Goal: Transaction & Acquisition: Purchase product/service

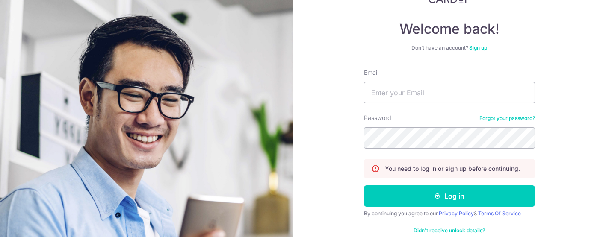
scroll to position [85, 0]
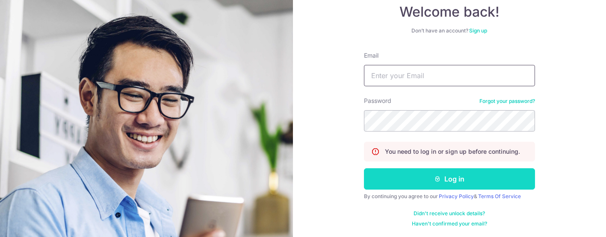
type input "sales@sureclean.com.sg"
click at [445, 173] on button "Log in" at bounding box center [449, 178] width 171 height 21
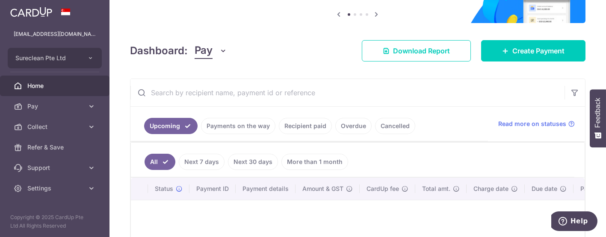
scroll to position [47, 0]
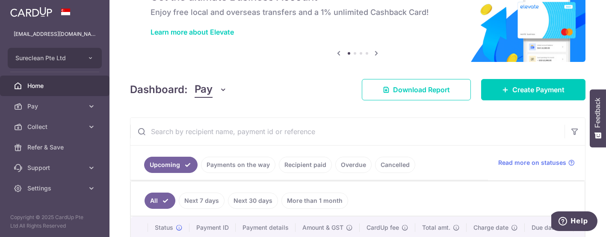
click at [247, 132] on input "text" at bounding box center [347, 131] width 434 height 27
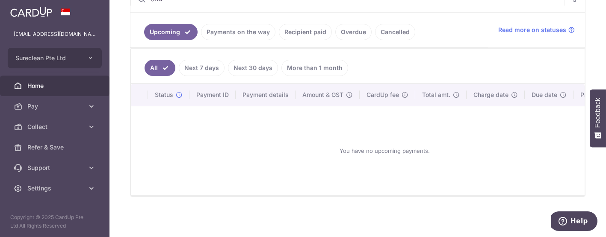
scroll to position [135, 0]
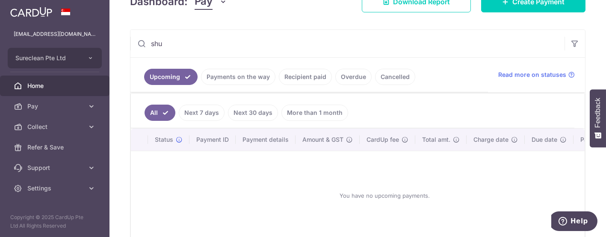
click at [237, 79] on link "Payments on the way" at bounding box center [238, 77] width 74 height 16
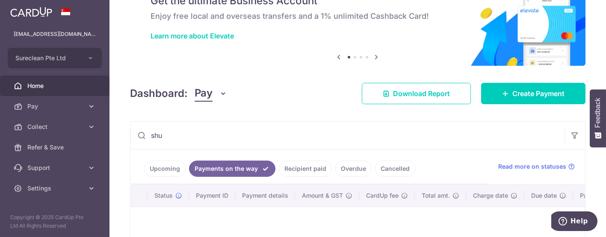
scroll to position [95, 0]
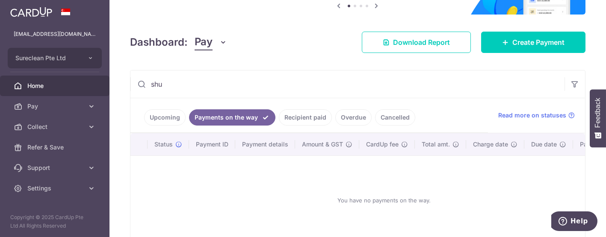
click at [174, 78] on input "shu" at bounding box center [347, 84] width 434 height 27
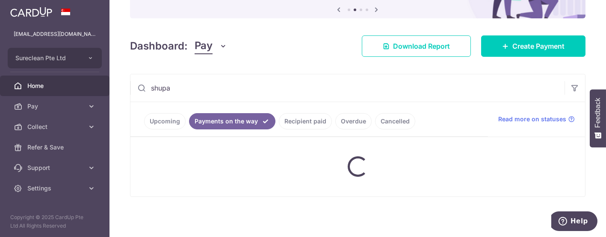
scroll to position [90, 0]
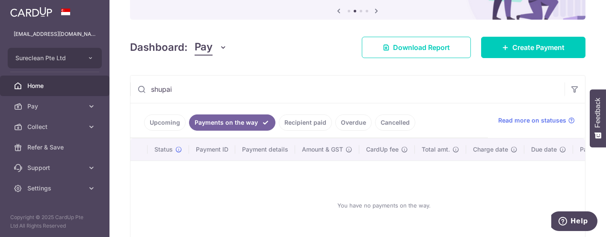
click at [157, 119] on link "Upcoming" at bounding box center [164, 123] width 41 height 16
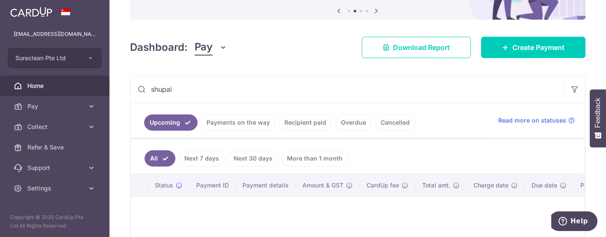
click at [229, 123] on link "Payments on the way" at bounding box center [238, 123] width 74 height 16
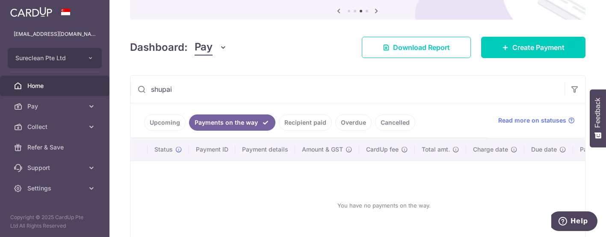
click at [303, 122] on link "Recipient paid" at bounding box center [305, 123] width 53 height 16
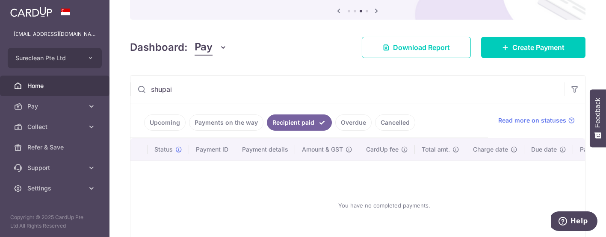
click at [226, 120] on link "Payments on the way" at bounding box center [226, 123] width 74 height 16
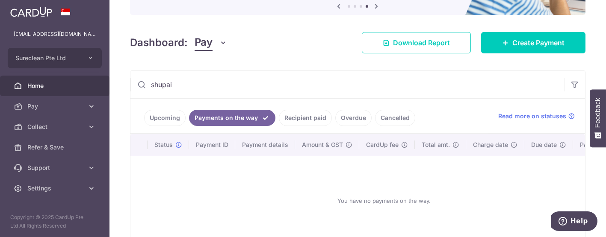
scroll to position [95, 0]
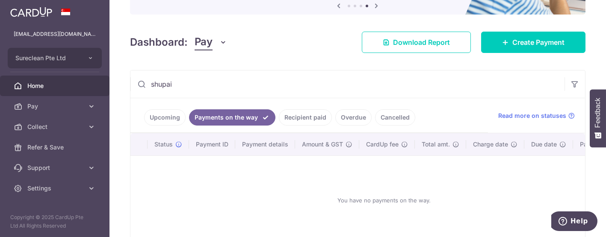
click at [309, 116] on link "Recipient paid" at bounding box center [305, 117] width 53 height 16
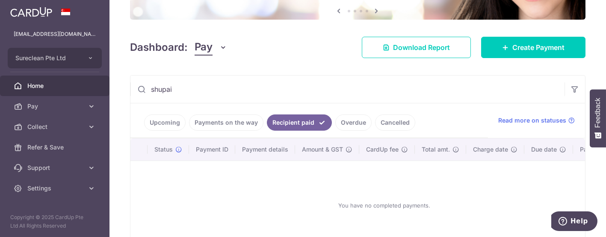
drag, startPoint x: 178, startPoint y: 88, endPoint x: 118, endPoint y: 78, distance: 60.2
click at [118, 78] on div "× Pause Schedule Pause all future payments in this series Pause just this one p…" at bounding box center [357, 118] width 496 height 237
click at [193, 87] on input "shupi" at bounding box center [347, 89] width 434 height 27
click at [214, 118] on link "Payments on the way" at bounding box center [226, 123] width 74 height 16
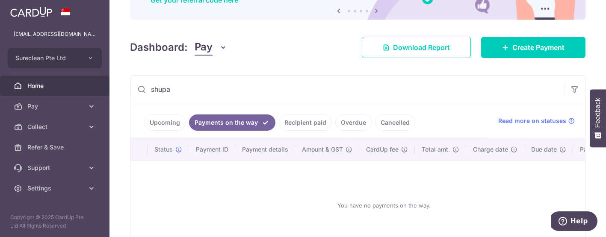
click at [283, 90] on input "shupa" at bounding box center [347, 89] width 434 height 27
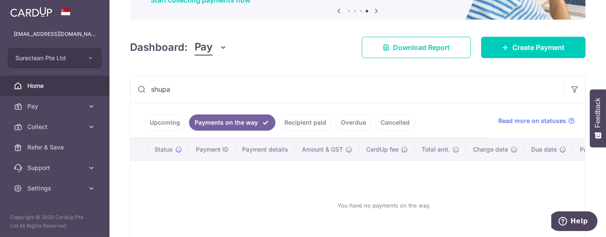
click at [192, 88] on input "shupa" at bounding box center [347, 89] width 434 height 27
type input "shupai"
click at [273, 188] on div "You have no payments on the way." at bounding box center [384, 205] width 487 height 75
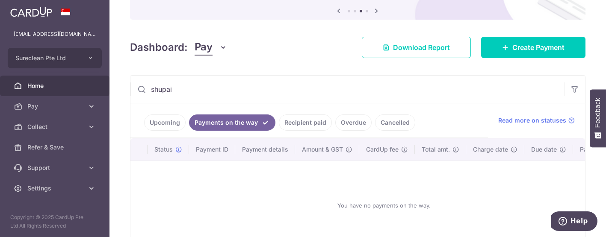
click at [198, 87] on input "shupai" at bounding box center [347, 89] width 434 height 27
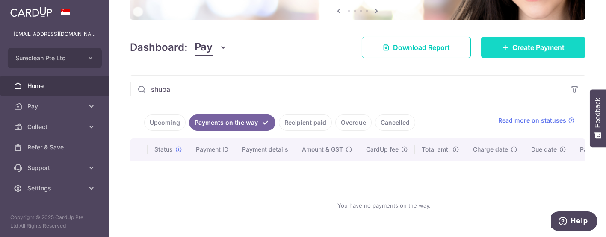
click at [521, 47] on span "Create Payment" at bounding box center [538, 47] width 52 height 10
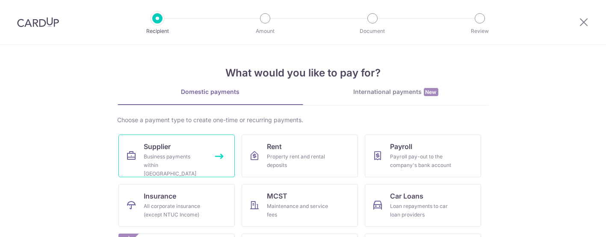
click at [149, 144] on span "Supplier" at bounding box center [157, 146] width 27 height 10
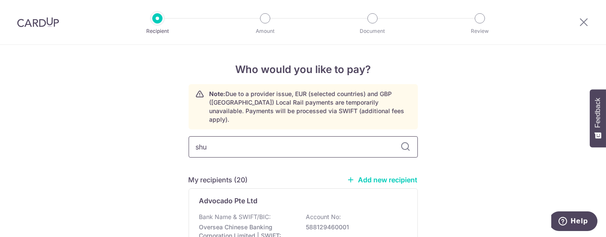
type input "shup"
click at [218, 196] on p "Shupai JP-Tree (S) Pte Ltd" at bounding box center [241, 201] width 85 height 10
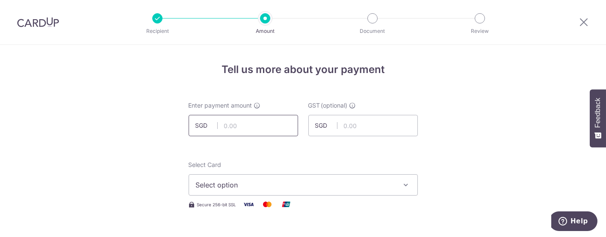
click at [258, 125] on input "text" at bounding box center [242, 125] width 109 height 21
type input "2,565.50"
click at [296, 161] on div "Select Card Select option Add credit card Your Cards **** 4335 **** 5391" at bounding box center [302, 178] width 229 height 35
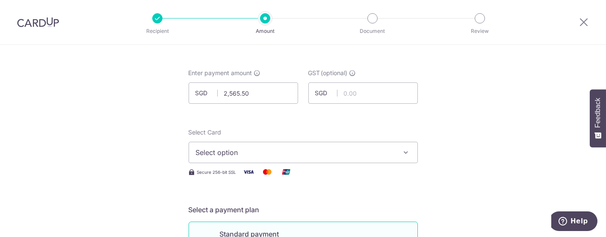
scroll to position [47, 0]
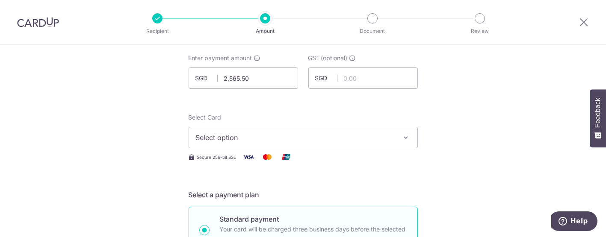
click at [347, 137] on span "Select option" at bounding box center [295, 137] width 199 height 10
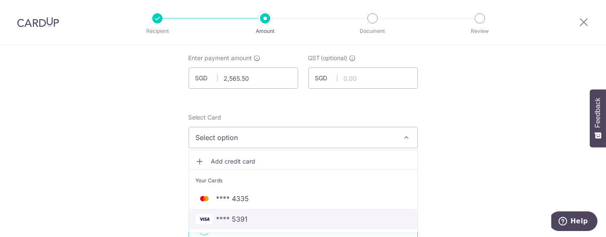
click at [238, 215] on span "**** 5391" at bounding box center [232, 219] width 32 height 10
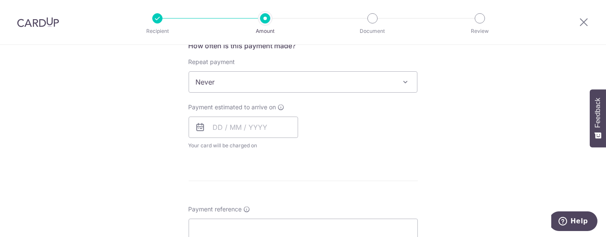
scroll to position [427, 0]
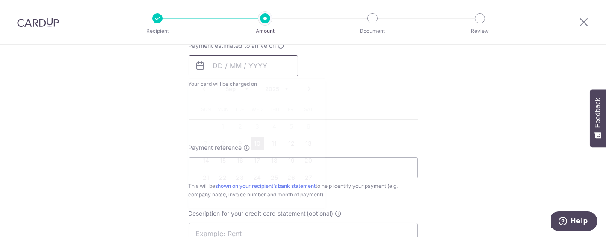
click at [213, 68] on input "text" at bounding box center [242, 65] width 109 height 21
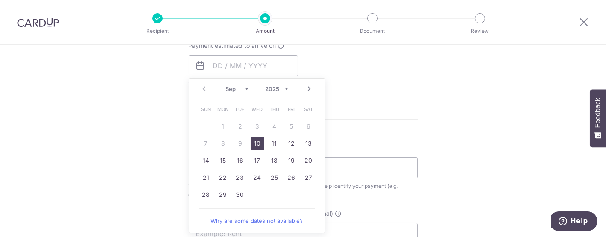
click at [256, 141] on link "10" at bounding box center [257, 144] width 14 height 14
type input "10/09/2025"
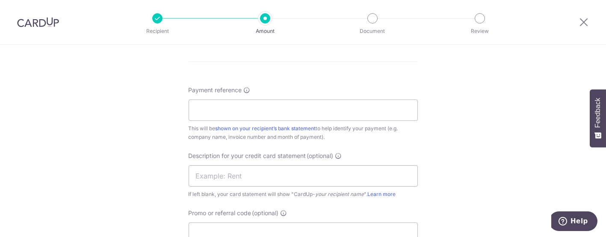
scroll to position [522, 0]
click at [233, 106] on input "Payment reference" at bounding box center [302, 107] width 229 height 21
paste input "JP-1276"
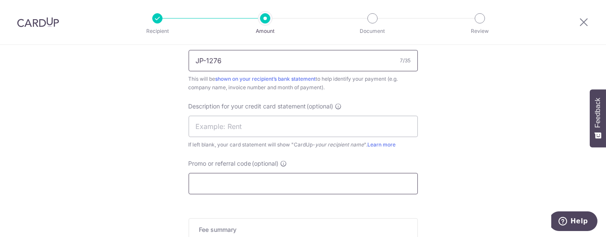
type input "JP-1276"
click at [243, 184] on input "Promo or referral code (optional)" at bounding box center [302, 183] width 229 height 21
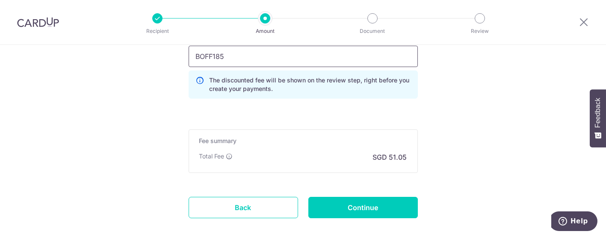
scroll to position [712, 0]
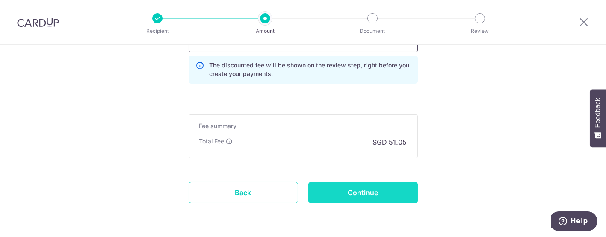
type input "BOFF185"
click at [363, 191] on input "Continue" at bounding box center [362, 192] width 109 height 21
type input "Create Schedule"
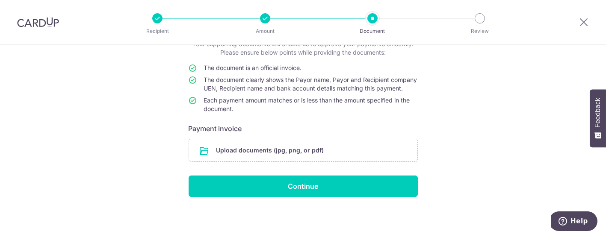
scroll to position [69, 0]
click at [288, 149] on input "file" at bounding box center [303, 150] width 228 height 22
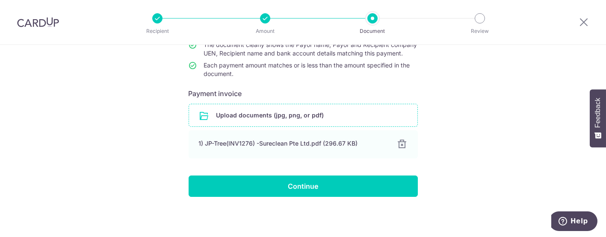
scroll to position [105, 0]
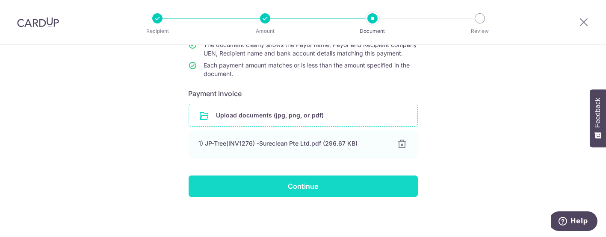
click at [294, 189] on input "Continue" at bounding box center [302, 186] width 229 height 21
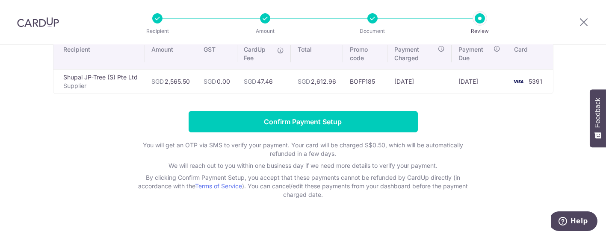
scroll to position [83, 0]
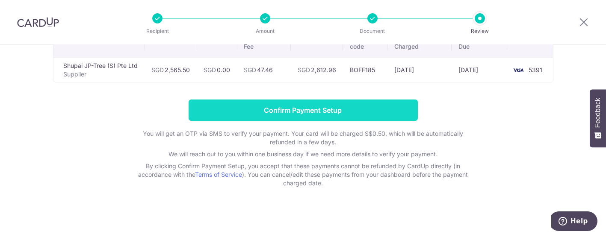
click at [289, 111] on input "Confirm Payment Setup" at bounding box center [302, 110] width 229 height 21
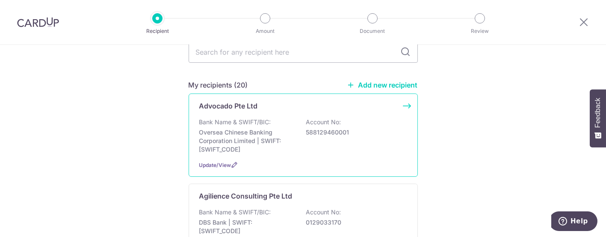
scroll to position [142, 0]
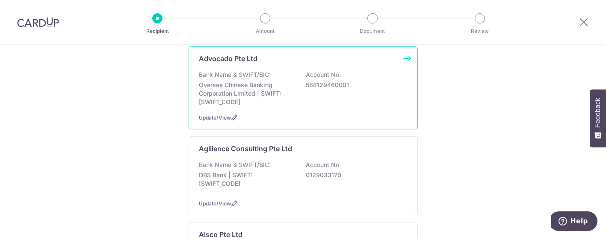
click at [215, 81] on p "Oversea Chinese Banking Corporation Limited | SWIFT: [SWIFT_CODE]" at bounding box center [247, 94] width 96 height 26
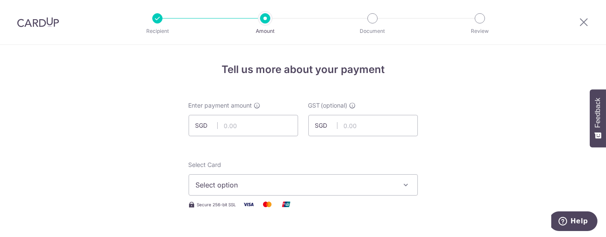
click at [402, 185] on icon "button" at bounding box center [406, 185] width 9 height 9
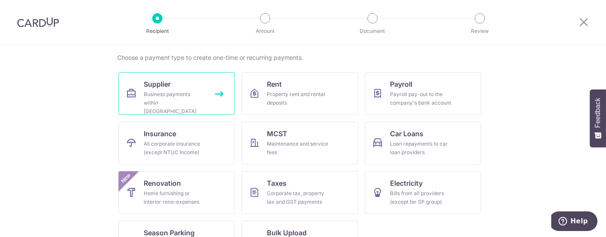
scroll to position [74, 0]
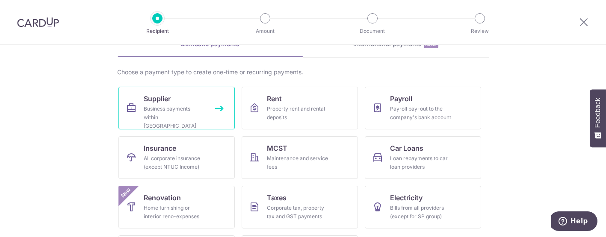
click at [153, 97] on span "Supplier" at bounding box center [157, 99] width 27 height 10
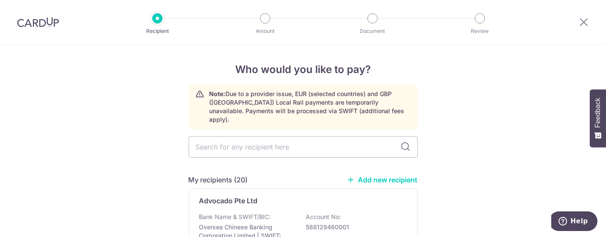
drag, startPoint x: 15, startPoint y: 2, endPoint x: 36, endPoint y: 35, distance: 39.6
click at [32, 43] on div at bounding box center [38, 22] width 76 height 44
click at [39, 19] on img at bounding box center [38, 22] width 42 height 10
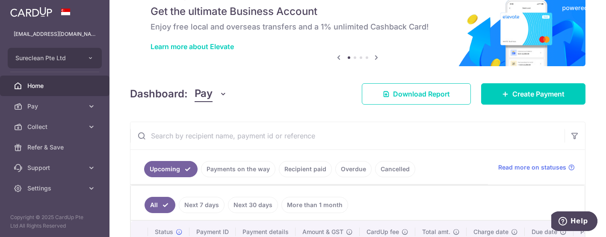
scroll to position [47, 0]
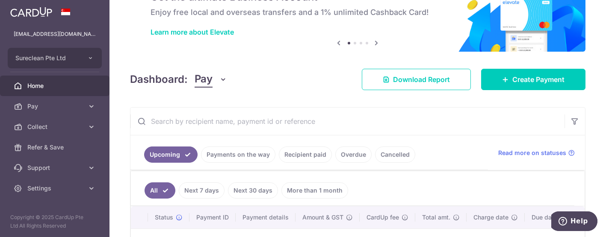
click at [199, 121] on input "text" at bounding box center [347, 121] width 434 height 27
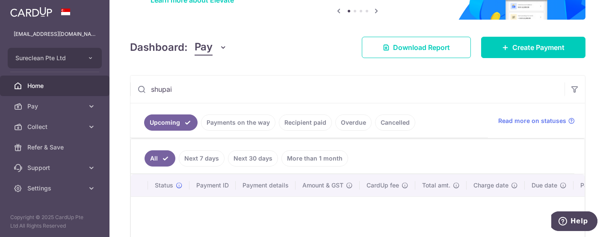
scroll to position [30, 0]
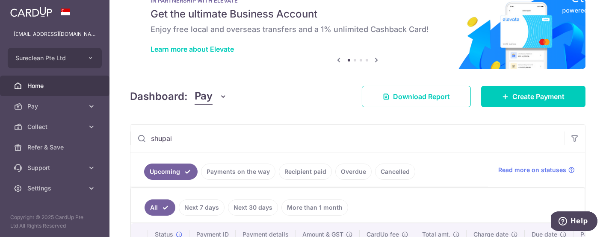
type input "shupai"
click at [243, 169] on link "Payments on the way" at bounding box center [238, 172] width 74 height 16
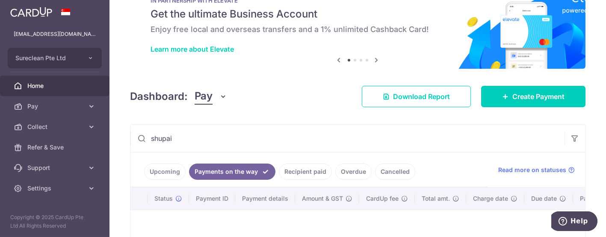
click at [306, 168] on link "Recipient paid" at bounding box center [305, 172] width 53 height 16
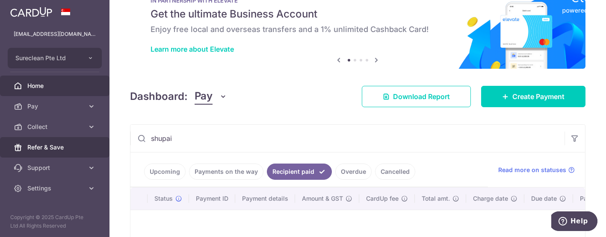
drag, startPoint x: 185, startPoint y: 136, endPoint x: 90, endPoint y: 139, distance: 95.3
click at [90, 139] on main "sales@sureclean.com.sg Sureclean Pte Ltd Add new company Sureclean Pte Ltd Home…" at bounding box center [303, 118] width 606 height 237
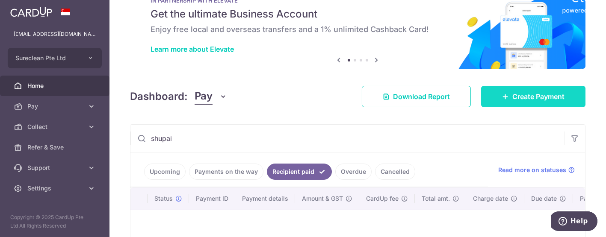
click at [518, 94] on span "Create Payment" at bounding box center [538, 96] width 52 height 10
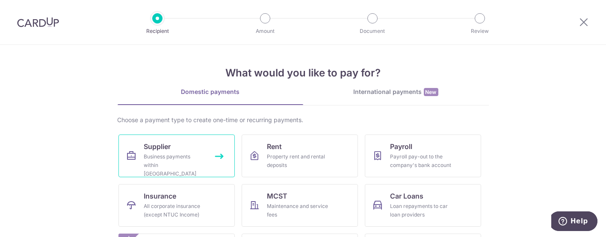
click at [154, 150] on span "Supplier" at bounding box center [157, 146] width 27 height 10
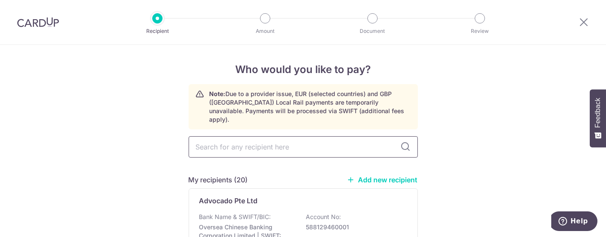
click at [220, 136] on input "text" at bounding box center [302, 146] width 229 height 21
type input "shu"
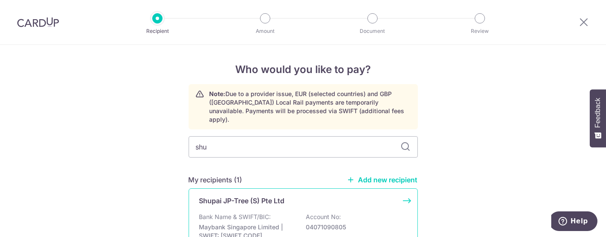
click at [226, 196] on p "Shupai JP-Tree (S) Pte Ltd" at bounding box center [241, 201] width 85 height 10
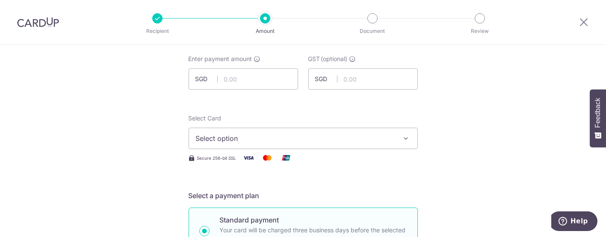
scroll to position [47, 0]
click at [405, 135] on icon "button" at bounding box center [406, 137] width 9 height 9
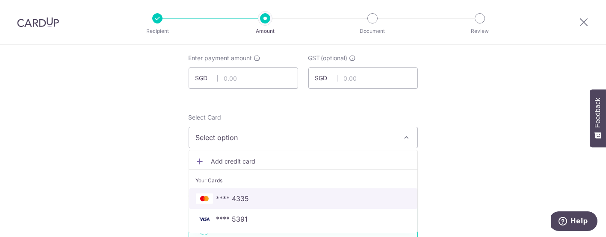
click at [238, 197] on span "**** 4335" at bounding box center [232, 199] width 33 height 10
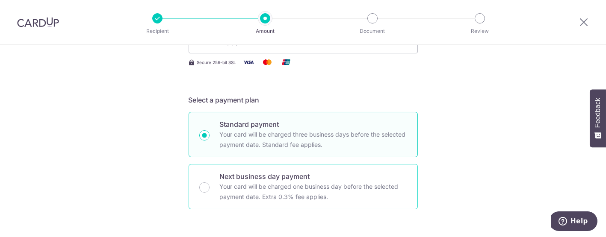
scroll to position [0, 0]
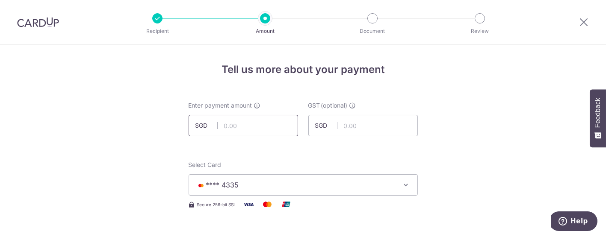
click at [250, 128] on input "text" at bounding box center [242, 125] width 109 height 21
click at [306, 161] on div "Select Card **** 4335 Add credit card Your Cards **** 4335 **** 5391" at bounding box center [302, 178] width 229 height 35
type input "2,565.50"
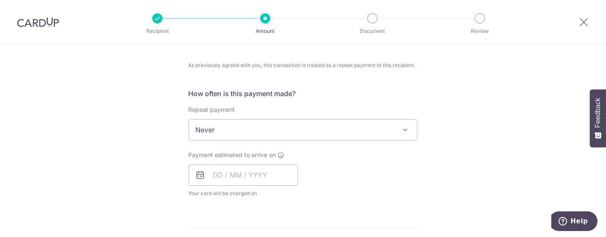
scroll to position [332, 0]
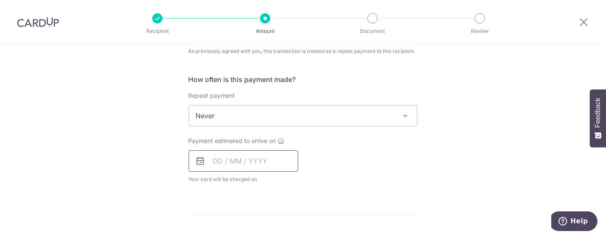
click at [239, 159] on input "text" at bounding box center [242, 160] width 109 height 21
click at [257, 233] on link "10" at bounding box center [257, 239] width 14 height 14
type input "[DATE]"
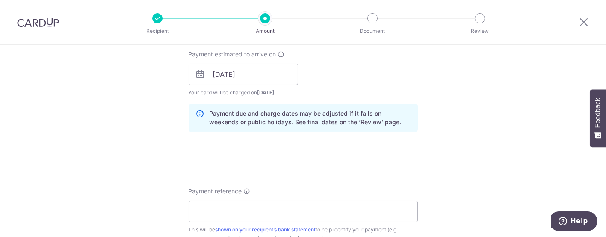
scroll to position [475, 0]
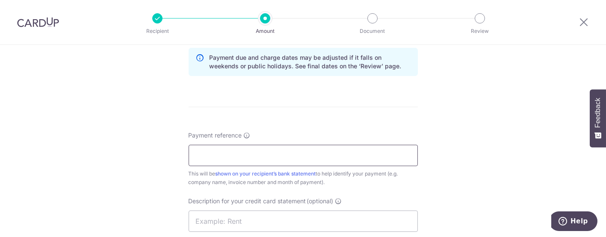
click at [226, 150] on input "Payment reference" at bounding box center [302, 155] width 229 height 21
paste input "JP-1276"
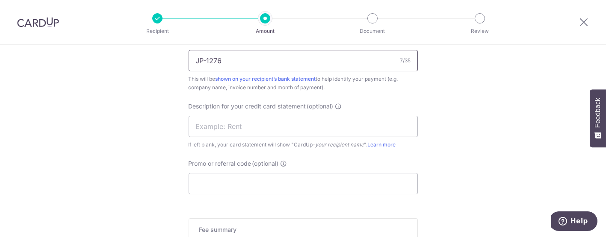
scroll to position [617, 0]
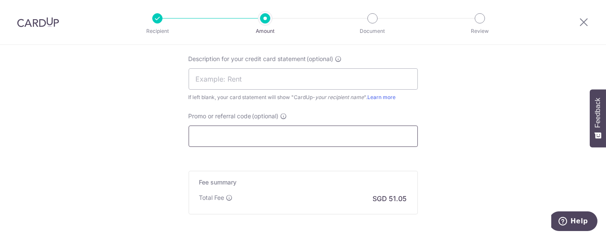
type input "JP-1276"
click at [231, 138] on input "Promo or referral code (optional)" at bounding box center [302, 136] width 229 height 21
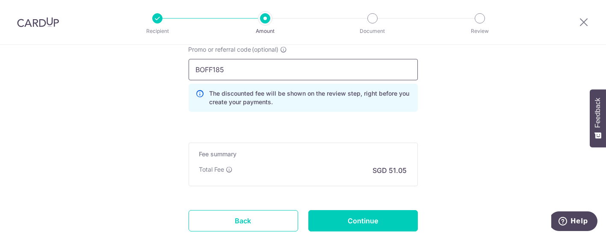
scroll to position [740, 0]
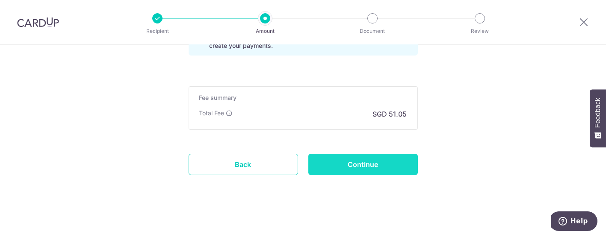
type input "BOFF185"
click at [358, 163] on input "Continue" at bounding box center [362, 164] width 109 height 21
type input "Create Schedule"
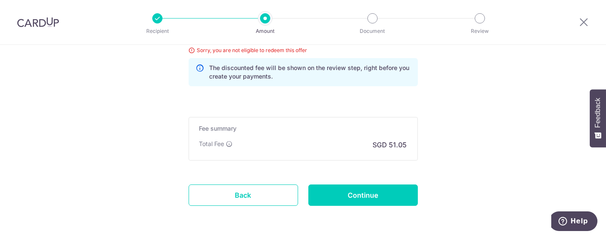
scroll to position [626, 0]
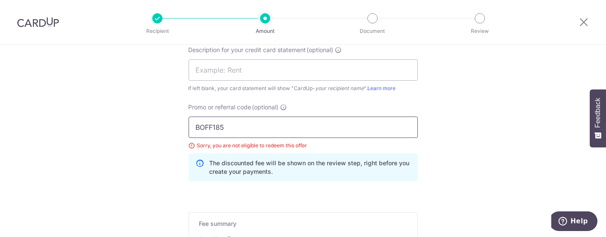
drag, startPoint x: 244, startPoint y: 125, endPoint x: 155, endPoint y: 127, distance: 89.8
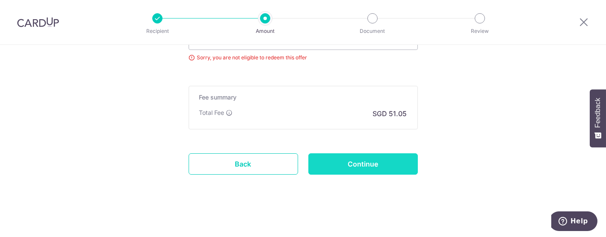
click at [361, 162] on input "Continue" at bounding box center [362, 163] width 109 height 21
type input "Update Schedule"
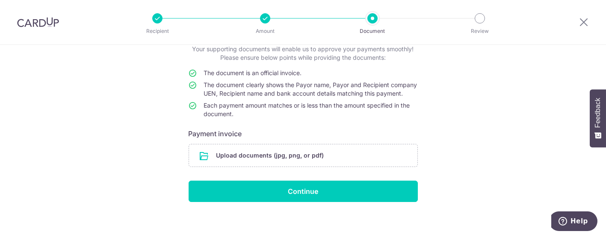
scroll to position [69, 0]
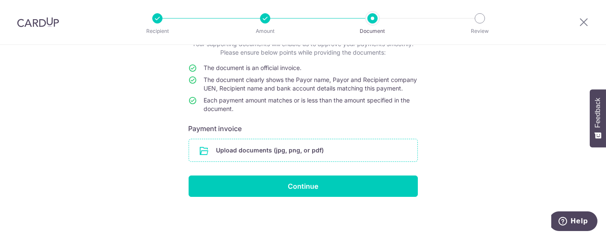
click at [290, 153] on input "file" at bounding box center [303, 150] width 228 height 22
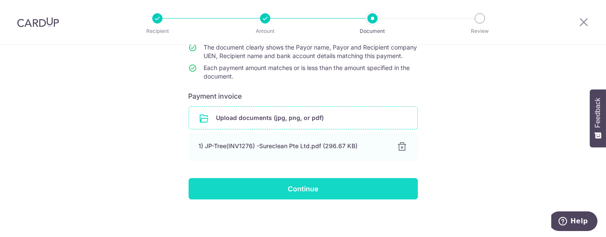
scroll to position [105, 0]
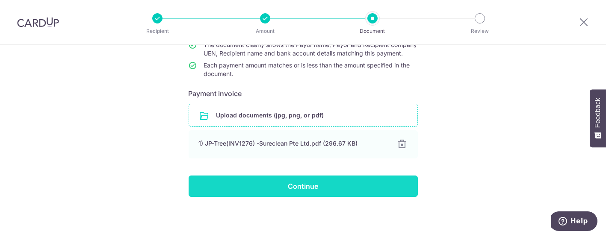
click at [297, 185] on input "Continue" at bounding box center [302, 186] width 229 height 21
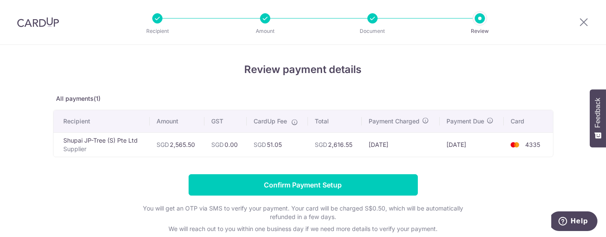
scroll to position [47, 0]
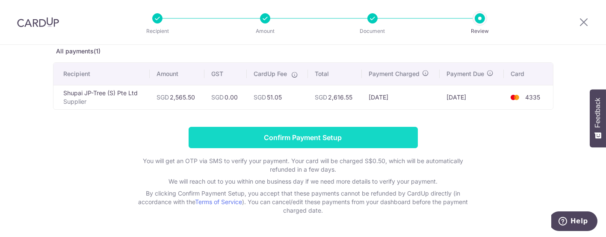
click at [294, 135] on input "Confirm Payment Setup" at bounding box center [302, 137] width 229 height 21
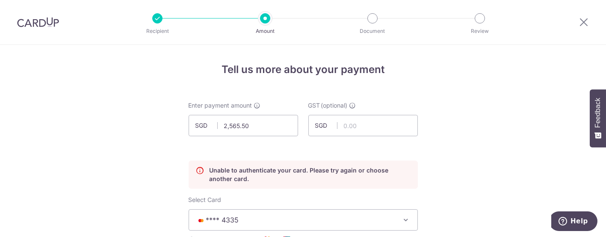
click at [40, 21] on img at bounding box center [38, 22] width 42 height 10
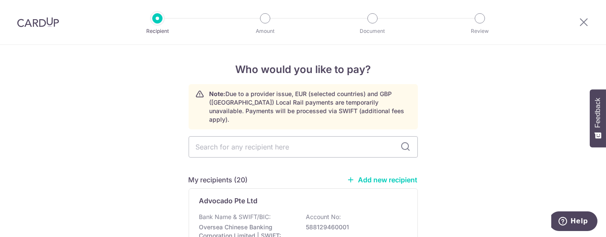
click at [47, 19] on img at bounding box center [38, 22] width 42 height 10
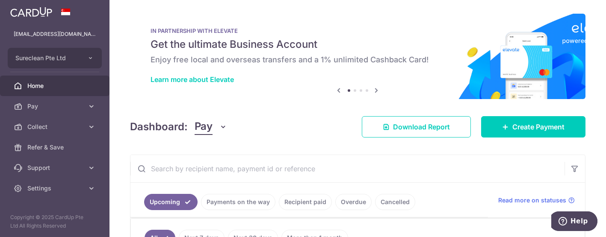
click at [212, 169] on input "text" at bounding box center [347, 168] width 434 height 27
type input "shupai"
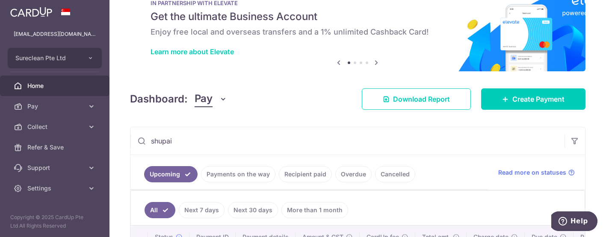
scroll to position [47, 0]
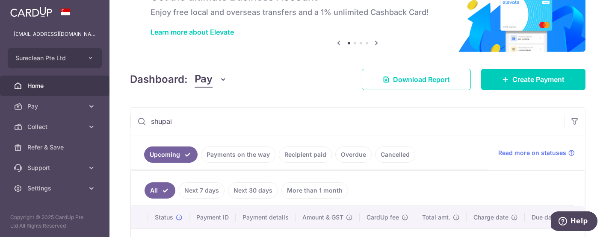
click at [250, 155] on link "Payments on the way" at bounding box center [238, 155] width 74 height 16
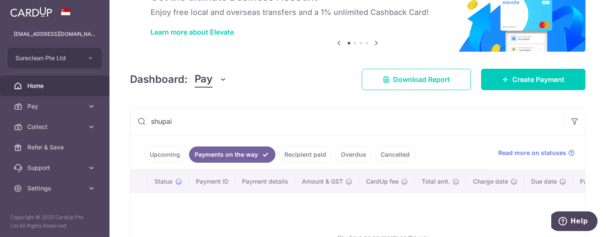
click at [306, 151] on link "Recipient paid" at bounding box center [305, 155] width 53 height 16
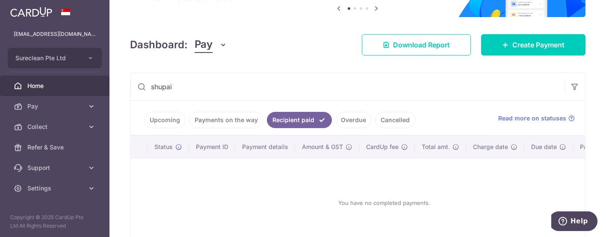
scroll to position [95, 0]
